Goal: Task Accomplishment & Management: Complete application form

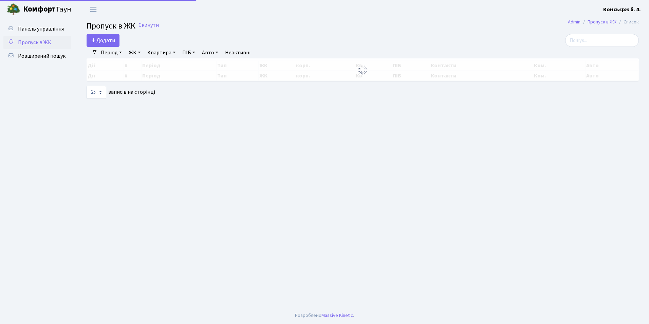
select select "25"
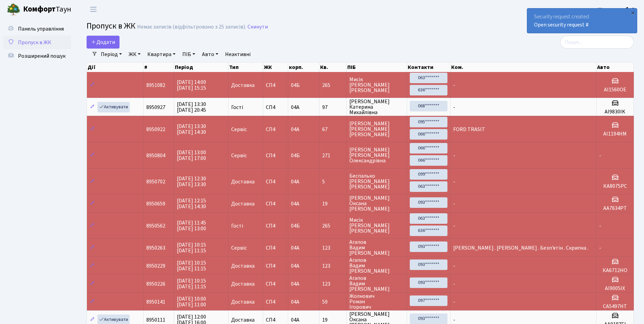
drag, startPoint x: 233, startPoint y: 325, endPoint x: 301, endPoint y: 20, distance: 312.4
click at [301, 20] on main "Admin Пропуск в ЖК Список Пропуск в ЖК Немає записів (відфільтровано з 25 запис…" at bounding box center [360, 245] width 568 height 453
click at [102, 38] on link "Додати" at bounding box center [103, 42] width 33 height 13
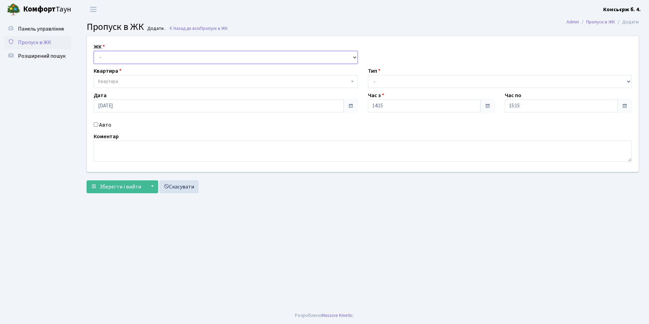
click at [351, 60] on select "- СП4, Столичне шосе, 5" at bounding box center [226, 57] width 264 height 13
select select "325"
click at [94, 51] on select "- СП4, Столичне шосе, 5" at bounding box center [226, 57] width 264 height 13
select select
click at [200, 80] on span "Квартира" at bounding box center [223, 81] width 251 height 7
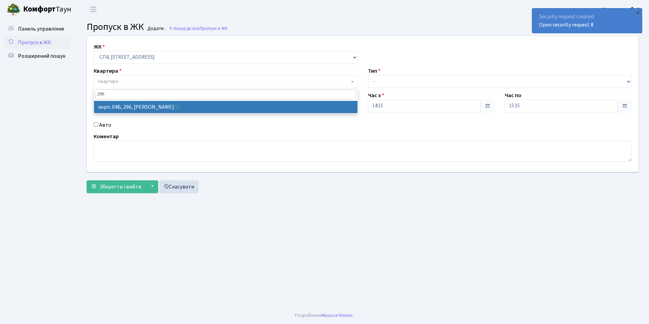
type input "296"
select select "21324"
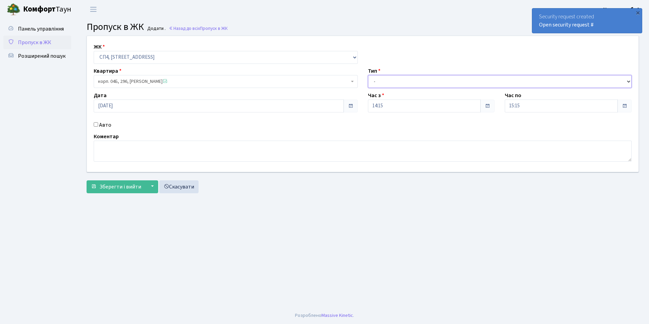
click at [624, 83] on select "- Доставка Таксі Гості Сервіс" at bounding box center [500, 81] width 264 height 13
select select "1"
click at [368, 75] on select "- Доставка Таксі Гості Сервіс" at bounding box center [500, 81] width 264 height 13
click at [537, 107] on input "15:15" at bounding box center [561, 106] width 113 height 13
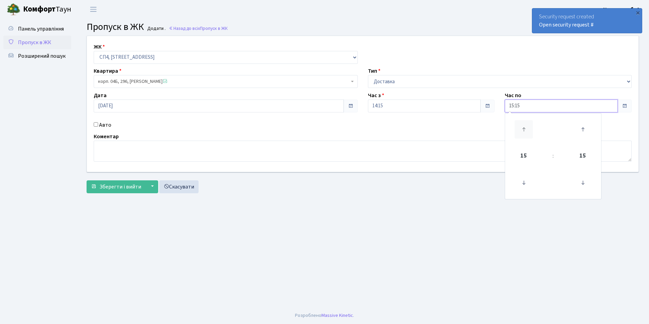
click at [522, 128] on icon at bounding box center [524, 129] width 18 height 18
type input "19:15"
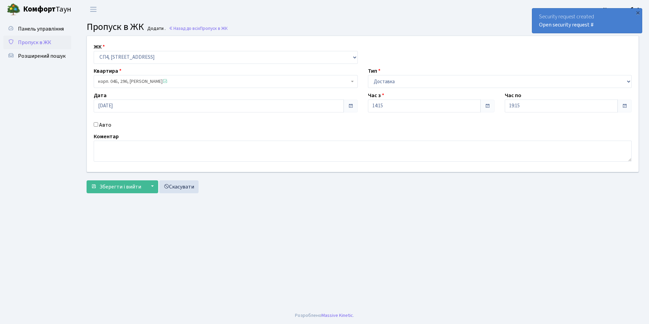
click at [413, 219] on main "Admin Пропуск в ЖК Додати Пропуск в ЖК Додати . Назад до всіх Пропуск в ЖК ЖК -…" at bounding box center [362, 163] width 573 height 288
click at [97, 124] on input "Авто" at bounding box center [96, 124] width 4 height 4
checkbox input "true"
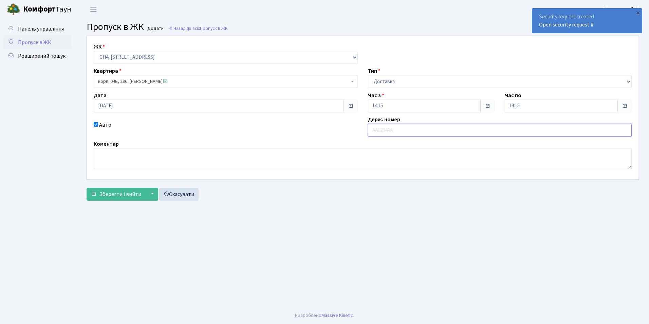
type input "R"
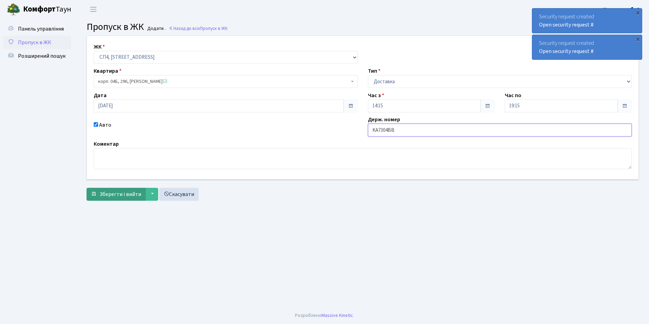
type input "KA7304BB"
click at [105, 192] on span "Зберегти і вийти" at bounding box center [121, 194] width 42 height 7
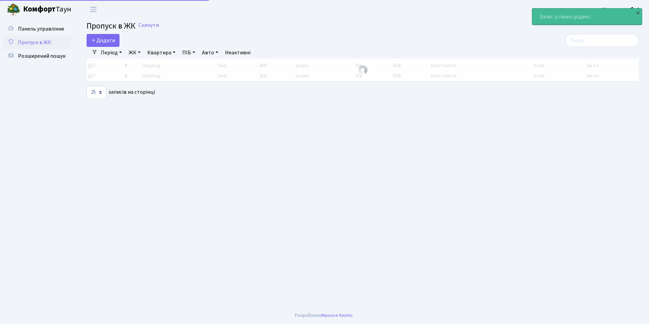
select select "25"
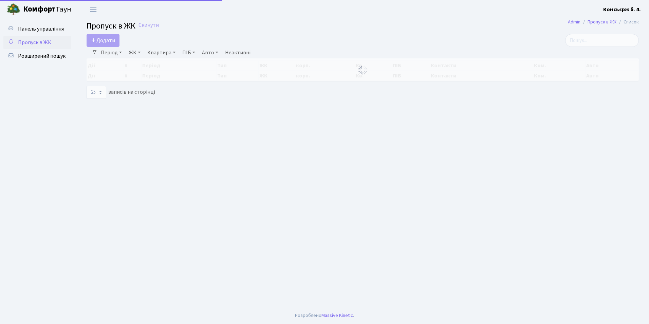
select select "25"
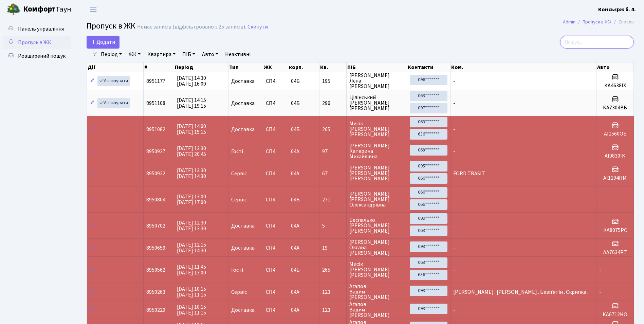
click at [588, 44] on input "search" at bounding box center [597, 42] width 74 height 13
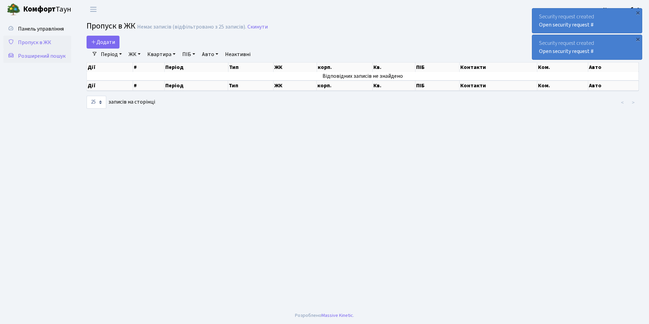
type input "7404"
click at [48, 57] on span "Розширений пошук" at bounding box center [42, 55] width 48 height 7
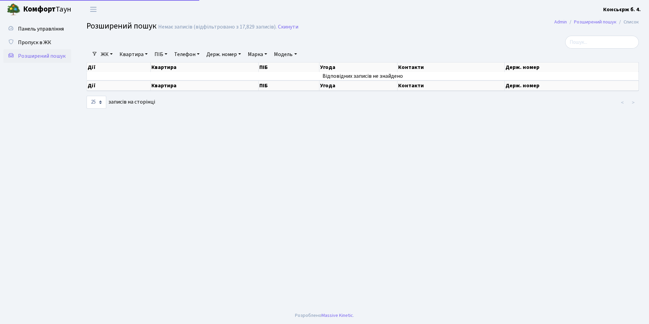
select select "25"
click at [235, 55] on link "Держ. номер" at bounding box center [224, 55] width 40 height 12
click at [230, 65] on input "text" at bounding box center [224, 67] width 40 height 13
type input "7404"
click at [30, 42] on span "Пропуск в ЖК" at bounding box center [34, 42] width 33 height 7
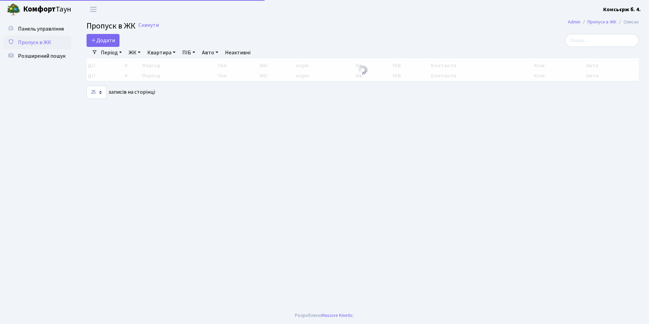
select select "25"
